Goal: Navigation & Orientation: Find specific page/section

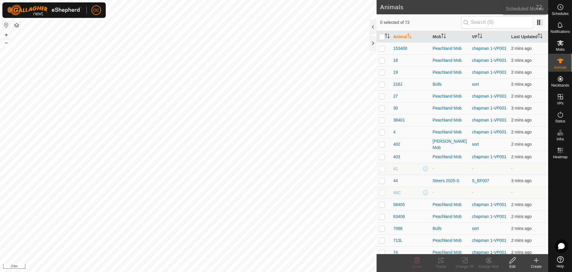
click at [564, 10] on icon at bounding box center [560, 7] width 7 height 7
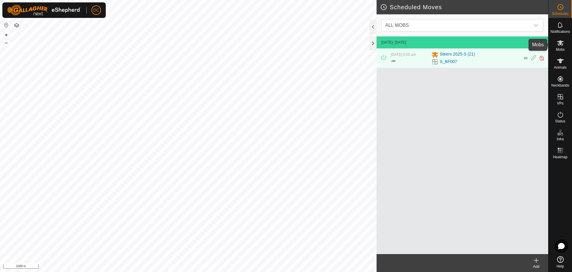
click at [560, 46] on icon at bounding box center [560, 42] width 7 height 7
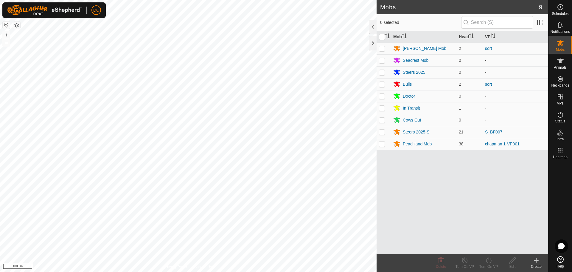
click at [16, 23] on button "button" at bounding box center [16, 25] width 7 height 7
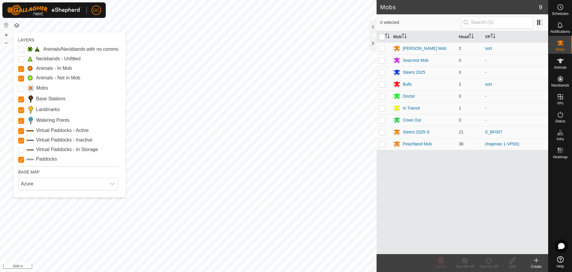
click at [16, 23] on button "button" at bounding box center [16, 25] width 7 height 7
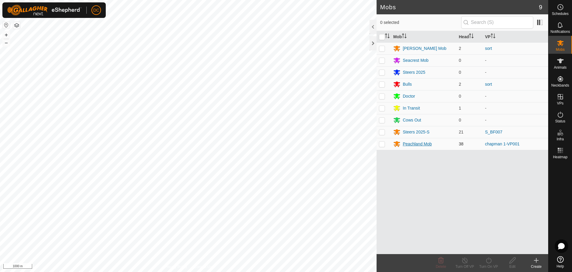
click at [419, 145] on div "Peachland Mob" at bounding box center [417, 144] width 29 height 6
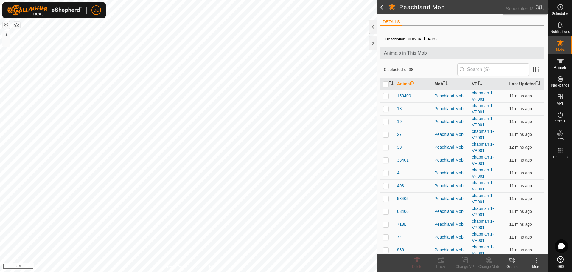
click at [565, 8] on es-schedule-vp-svg-icon at bounding box center [560, 7] width 11 height 10
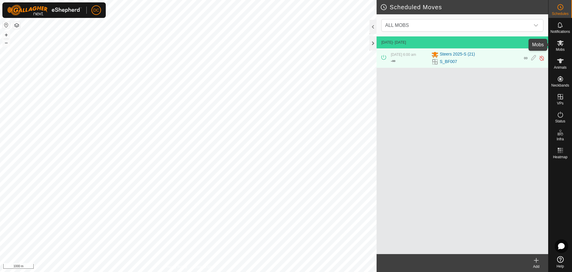
click at [562, 46] on icon at bounding box center [560, 42] width 7 height 7
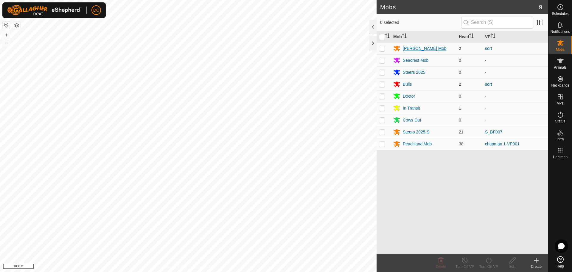
click at [416, 49] on div "[PERSON_NAME] Mob" at bounding box center [425, 48] width 44 height 6
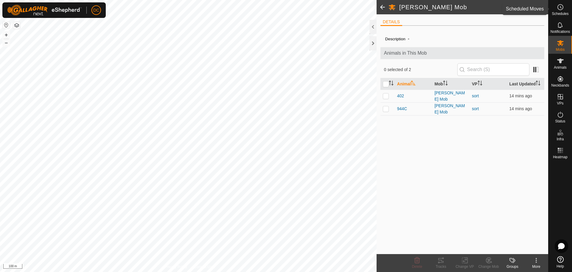
click at [561, 12] on span "Schedules" at bounding box center [560, 14] width 17 height 4
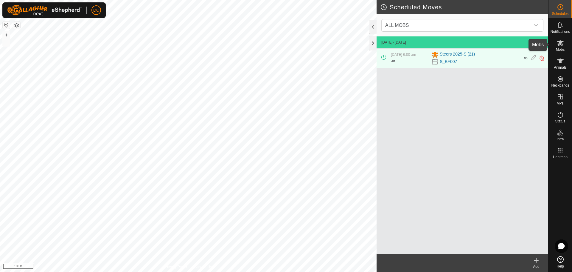
click at [563, 46] on icon at bounding box center [560, 42] width 7 height 7
